Goal: Check status: Check status

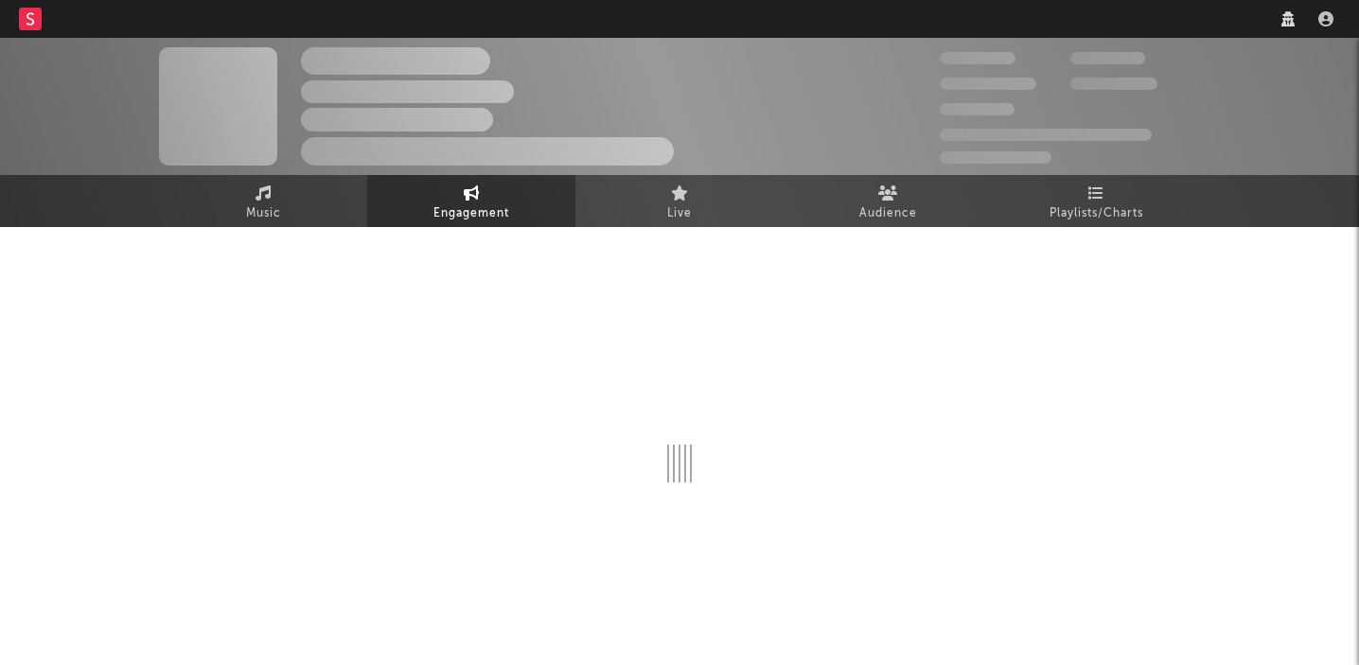
select select "1w"
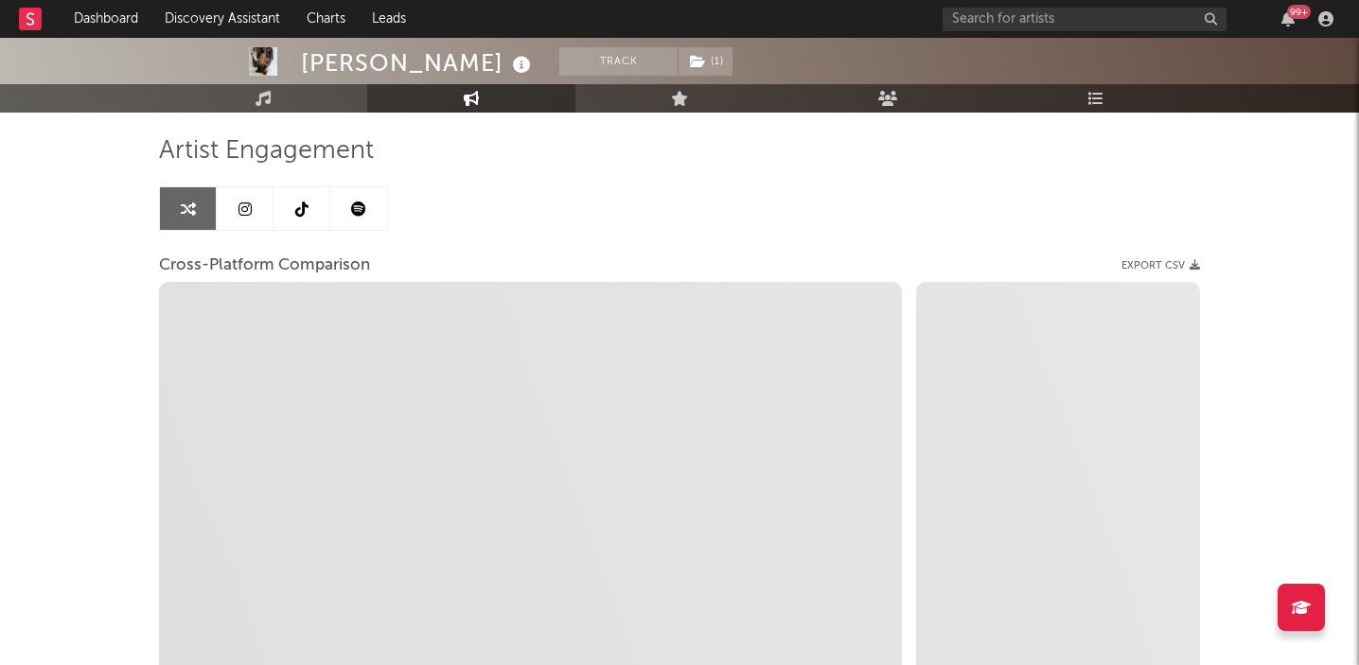
scroll to position [126, 0]
click at [245, 198] on icon at bounding box center [244, 203] width 13 height 15
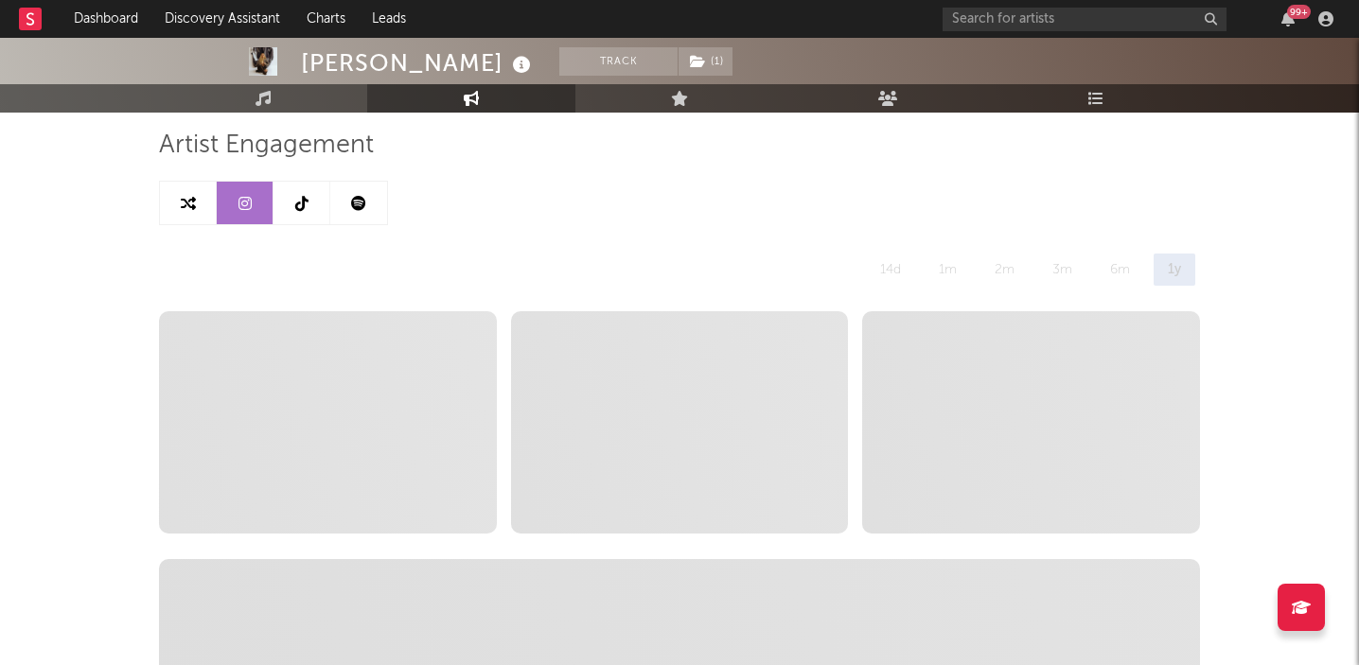
select select "1w"
click at [304, 203] on icon at bounding box center [301, 203] width 13 height 15
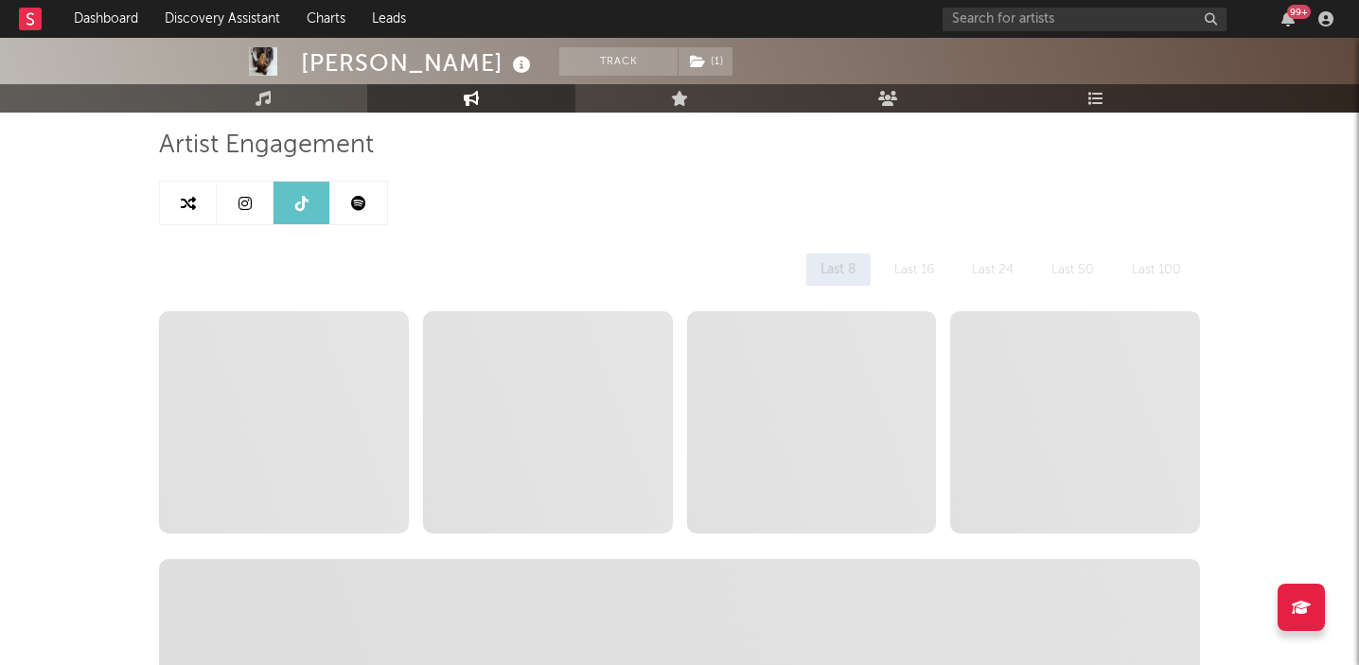
select select "6m"
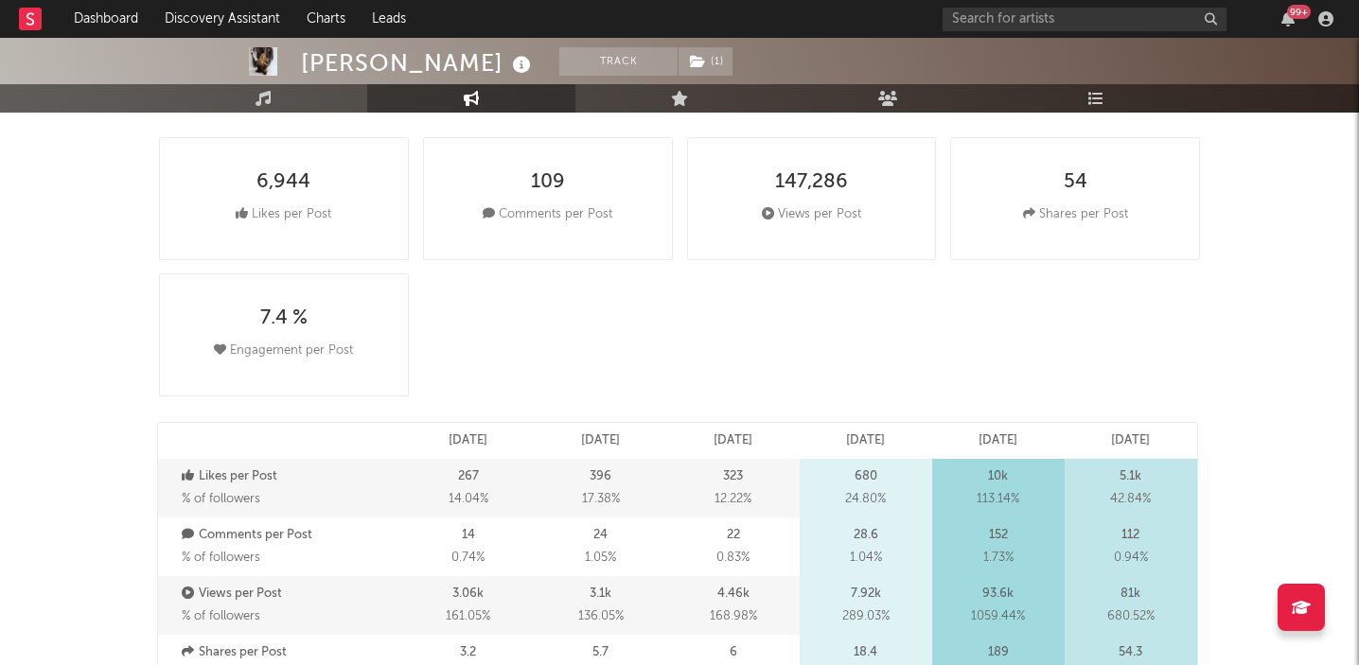
scroll to position [295, 0]
